Goal: Information Seeking & Learning: Learn about a topic

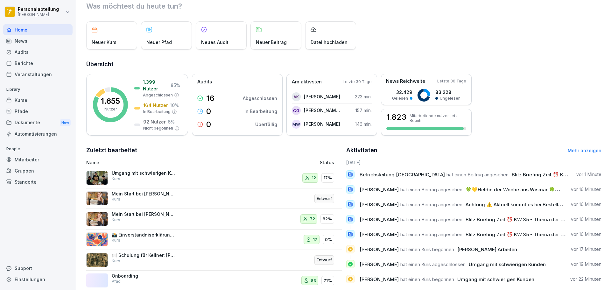
scroll to position [32, 0]
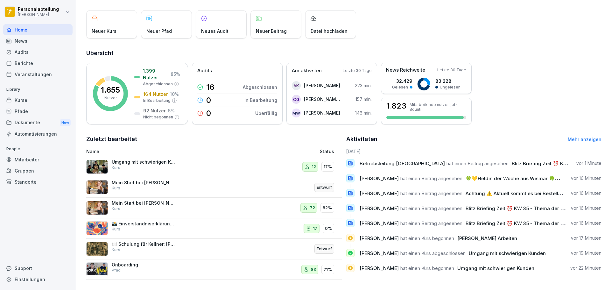
click at [38, 126] on div "Dokumente New" at bounding box center [37, 123] width 69 height 12
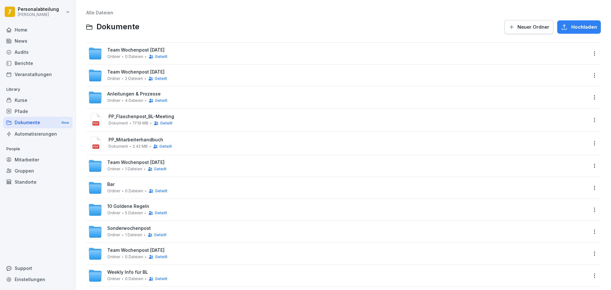
click at [214, 52] on div "Team Wochenpost August 2025 Ordner 0 Dateien Geteilt" at bounding box center [337, 53] width 499 height 14
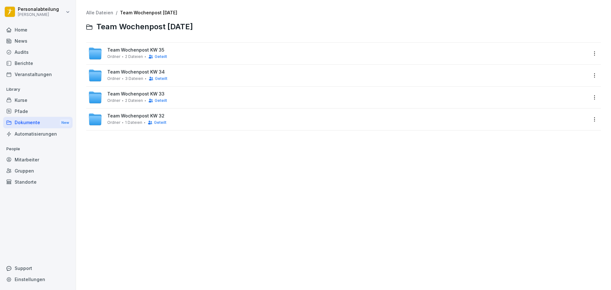
click at [189, 56] on div "Team Wochenpost KW 35 Ordner 2 Dateien Geteilt" at bounding box center [337, 53] width 499 height 14
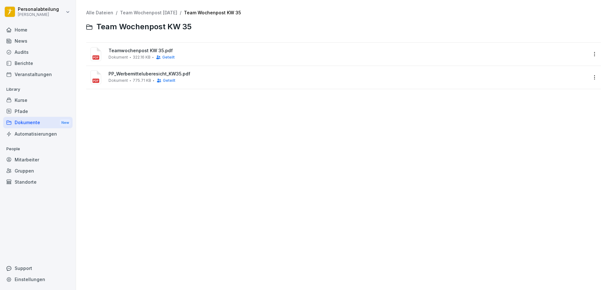
click at [226, 45] on div "Teamwochenpost KW 35.pdf Dokument 322.16 KB Geteilt" at bounding box center [343, 54] width 514 height 23
click at [220, 51] on span "Teamwochenpost KW 35.pdf" at bounding box center [347, 50] width 479 height 5
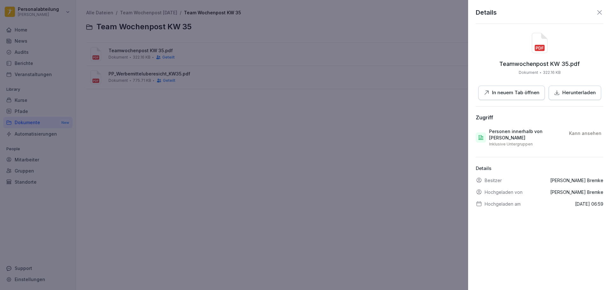
click at [493, 238] on div "Details Teamwochenpost KW 35.pdf Dokument 322.16 KB In neuem Tab öffnen Herunte…" at bounding box center [539, 145] width 143 height 290
click at [296, 172] on div at bounding box center [305, 145] width 611 height 290
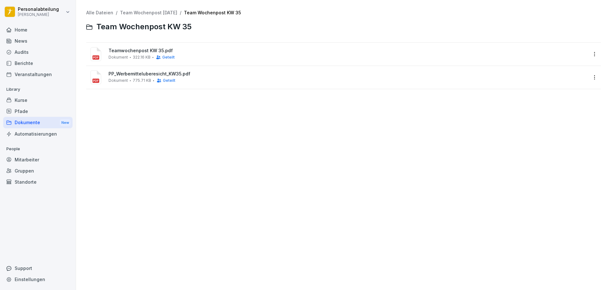
click at [169, 14] on link "Team Wochenpost August 2025" at bounding box center [148, 12] width 57 height 5
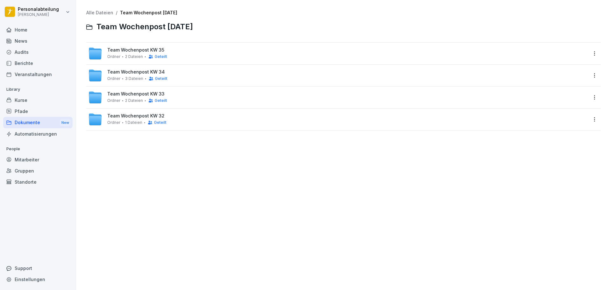
click at [191, 52] on div "Team Wochenpost KW 35 Ordner 2 Dateien Geteilt" at bounding box center [337, 53] width 499 height 14
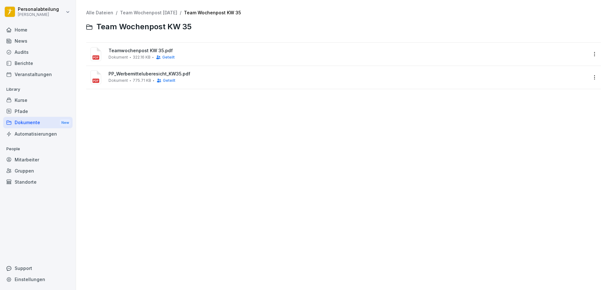
click at [27, 124] on div "Dokumente New" at bounding box center [37, 123] width 69 height 12
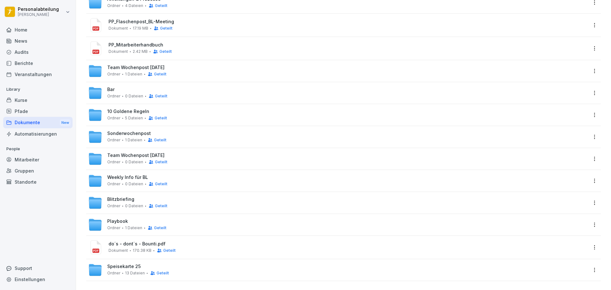
scroll to position [95, 0]
click at [187, 183] on div "Weekly Info für BL Ordner 0 Dateien Geteilt" at bounding box center [337, 180] width 499 height 14
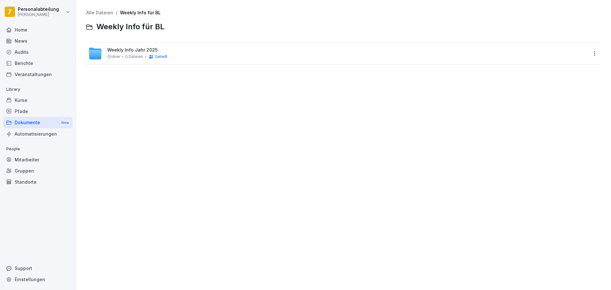
click at [184, 56] on div "Weekly Info Jahr 2025 Ordner 0 Dateien Geteilt" at bounding box center [337, 53] width 499 height 14
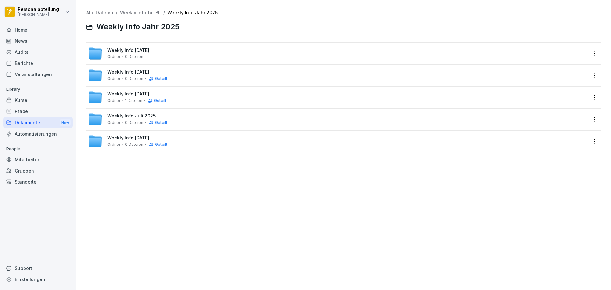
click at [202, 53] on div "Weekly Info September 2025 Ordner 0 Dateien" at bounding box center [337, 53] width 499 height 14
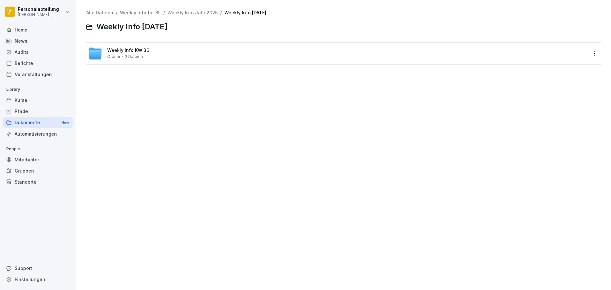
click at [123, 49] on span "Weekly Info KW 36" at bounding box center [128, 50] width 42 height 5
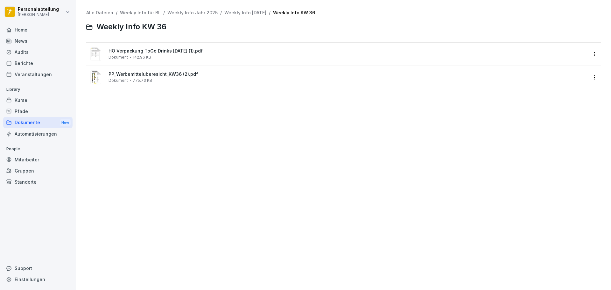
click at [264, 12] on link "Weekly Info September 2025" at bounding box center [245, 12] width 42 height 5
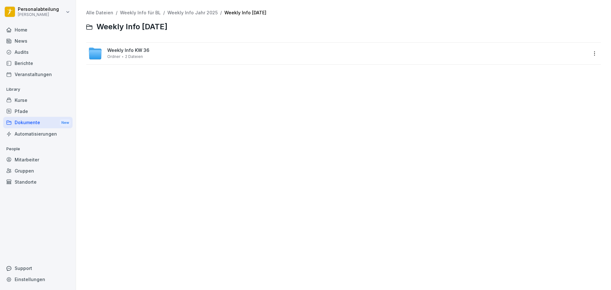
click at [176, 49] on div "Weekly Info KW 36 Ordner 2 Dateien" at bounding box center [337, 53] width 499 height 14
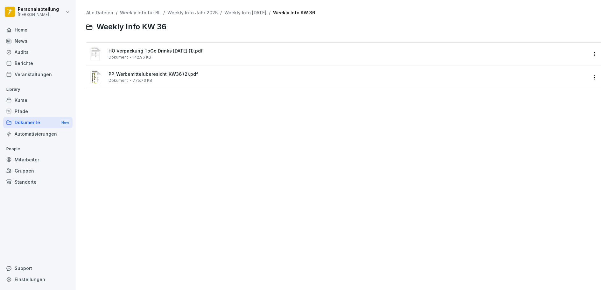
click at [245, 12] on link "Weekly Info September 2025" at bounding box center [245, 12] width 42 height 5
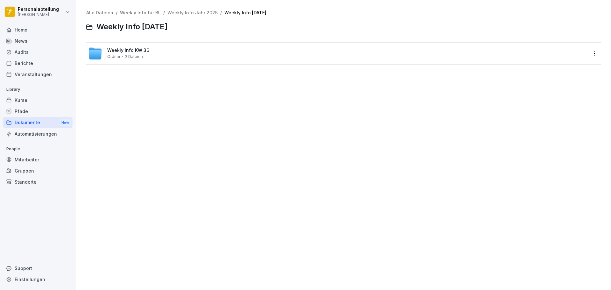
click at [196, 10] on link "Weekly Info Jahr 2025" at bounding box center [192, 12] width 50 height 5
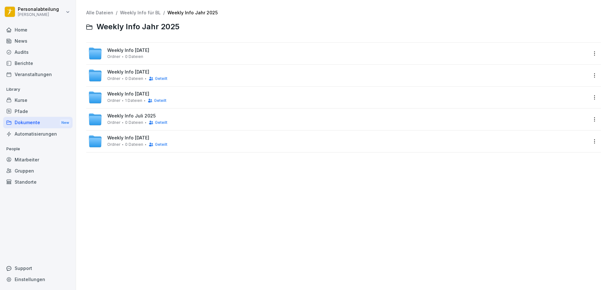
click at [195, 71] on div "Weekly Info August 2025 Ordner 0 Dateien Geteilt" at bounding box center [337, 75] width 499 height 14
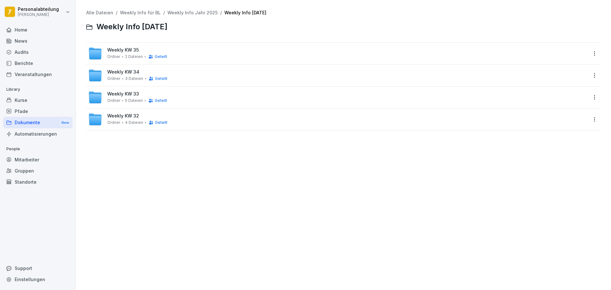
click at [186, 48] on div "Weekly KW 35 Ordner 2 Dateien Geteilt" at bounding box center [337, 53] width 499 height 14
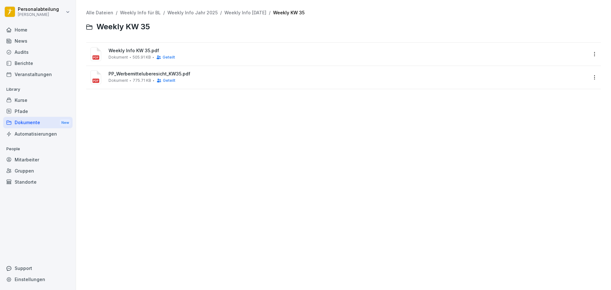
click at [209, 52] on span "Weekly Info KW 35.pdf" at bounding box center [347, 50] width 479 height 5
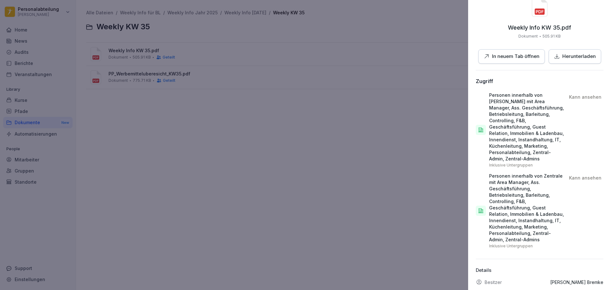
scroll to position [75, 0]
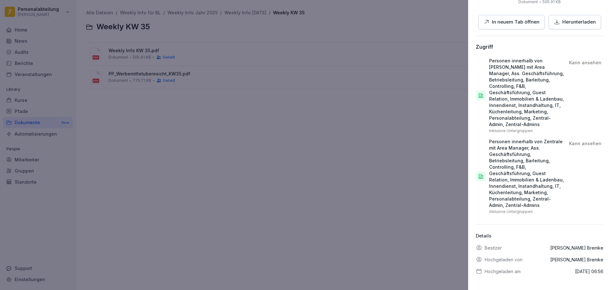
click at [345, 189] on div at bounding box center [305, 145] width 611 height 290
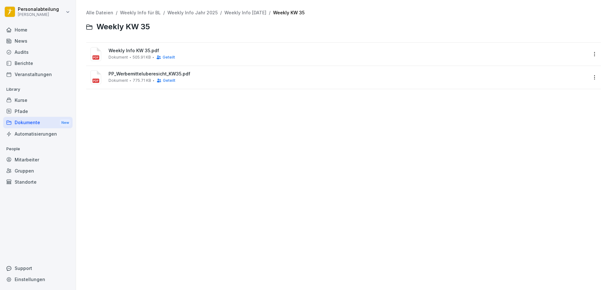
click at [238, 15] on link "Weekly Info August 2025" at bounding box center [245, 12] width 42 height 5
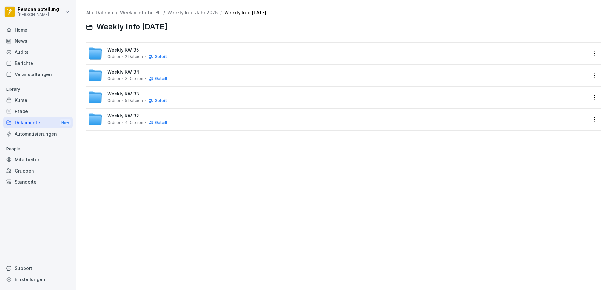
click at [211, 13] on link "Weekly Info Jahr 2025" at bounding box center [192, 12] width 50 height 5
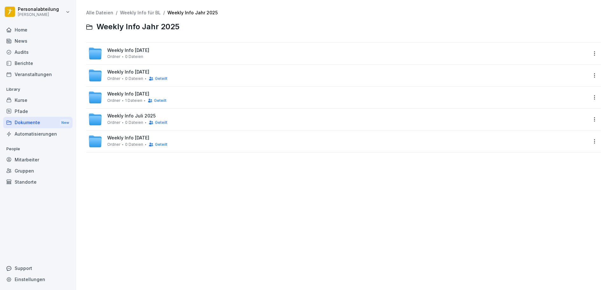
click at [194, 56] on div "Weekly Info September 2025 Ordner 0 Dateien" at bounding box center [337, 53] width 499 height 14
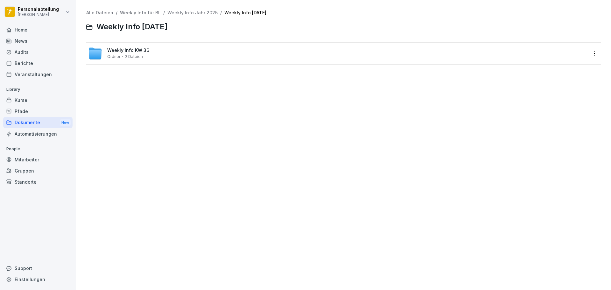
click at [183, 52] on div "Weekly Info KW 36 Ordner 2 Dateien" at bounding box center [337, 53] width 499 height 14
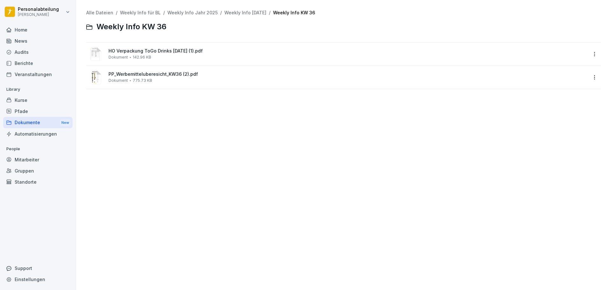
click at [25, 32] on div "Home" at bounding box center [37, 29] width 69 height 11
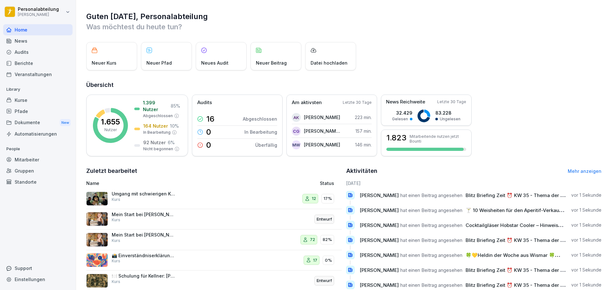
click at [32, 43] on div "News" at bounding box center [37, 40] width 69 height 11
click at [42, 40] on div "News" at bounding box center [37, 40] width 69 height 11
click at [39, 40] on div "News" at bounding box center [37, 40] width 69 height 11
click at [18, 44] on div "News" at bounding box center [37, 40] width 69 height 11
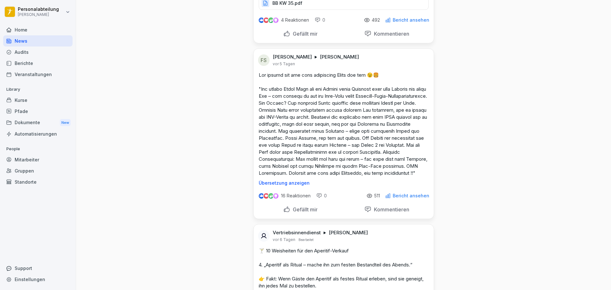
scroll to position [2226, 0]
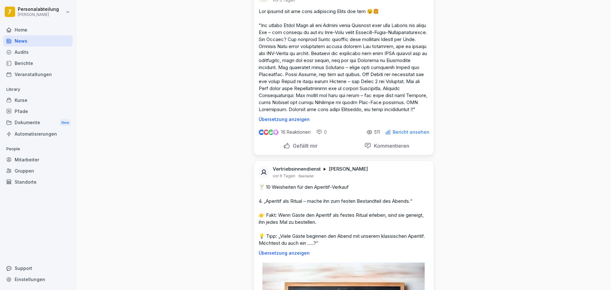
click at [14, 27] on div "Home" at bounding box center [37, 29] width 69 height 11
